Goal: Task Accomplishment & Management: Manage account settings

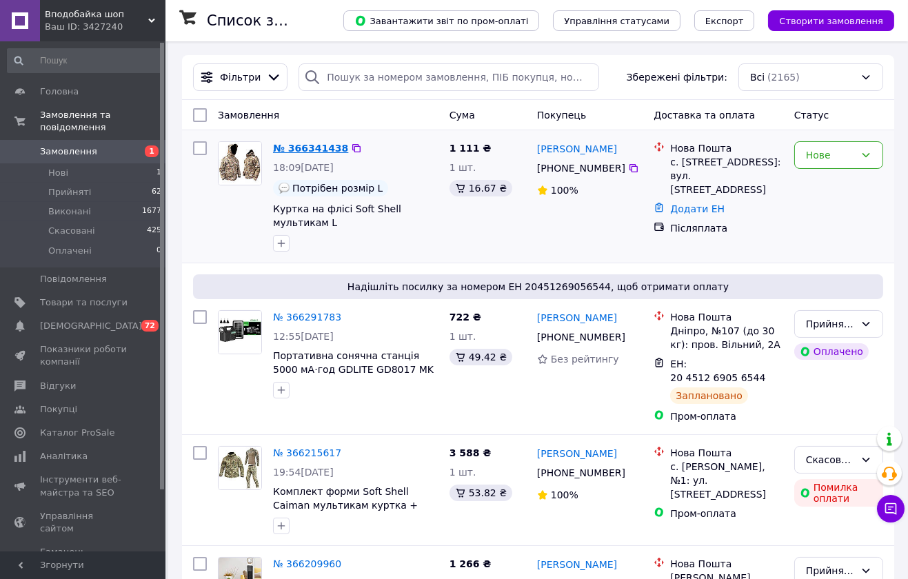
click at [314, 149] on link "№ 366341438" at bounding box center [310, 148] width 75 height 11
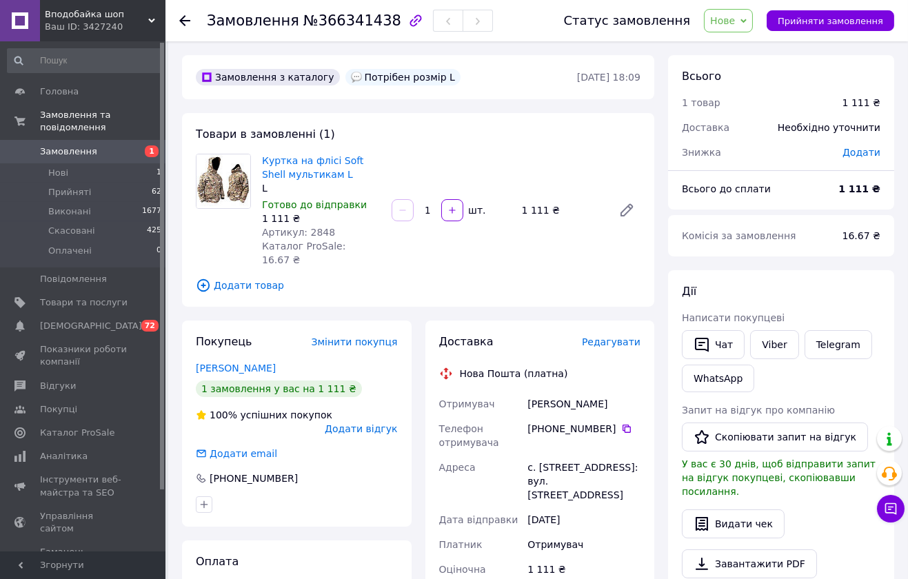
click at [317, 228] on span "Артикул: 2848" at bounding box center [298, 232] width 73 height 11
copy span "2848"
click at [735, 21] on span "Нове" at bounding box center [722, 20] width 25 height 11
click at [748, 45] on li "Прийнято" at bounding box center [735, 48] width 63 height 21
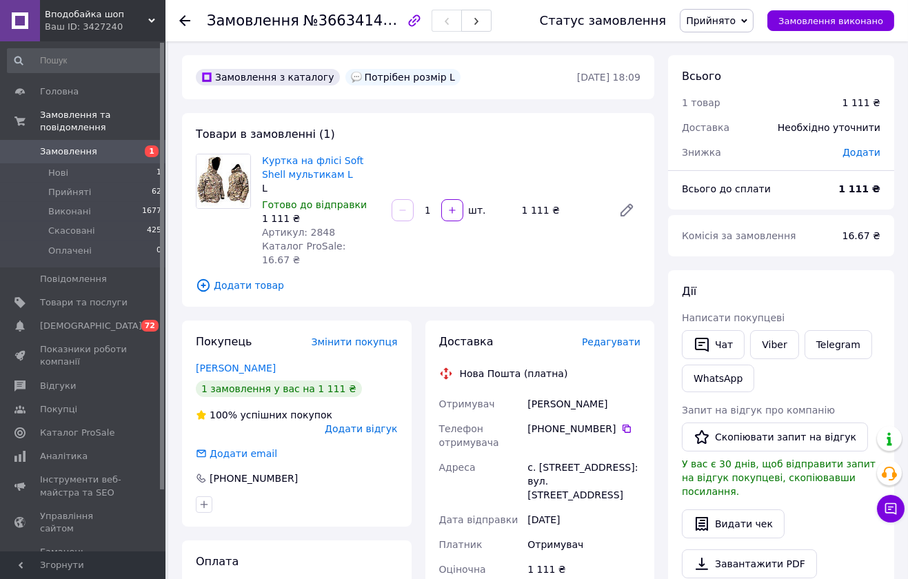
click at [96, 145] on span "Замовлення" at bounding box center [84, 151] width 88 height 12
